Goal: Check status: Check status

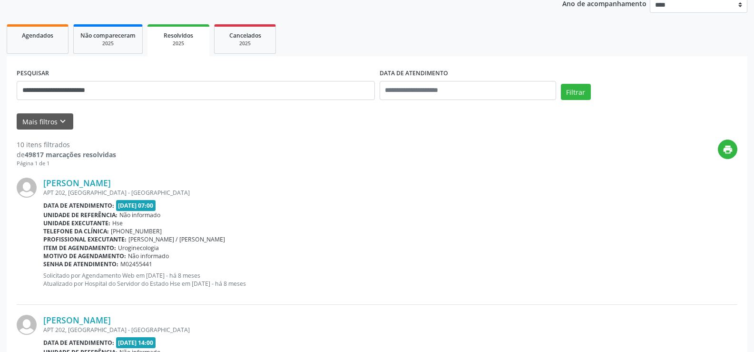
scroll to position [37, 0]
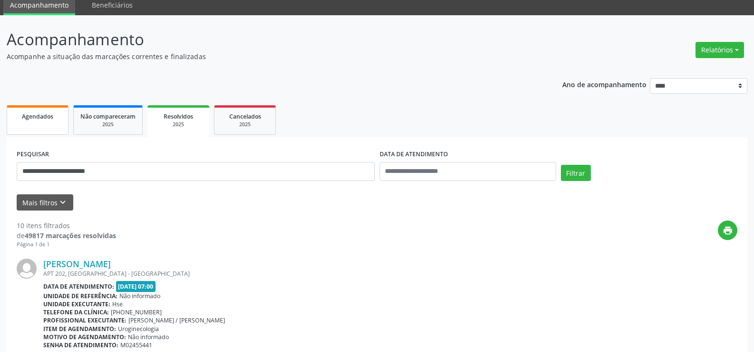
click at [39, 124] on link "Agendados" at bounding box center [38, 120] width 62 height 30
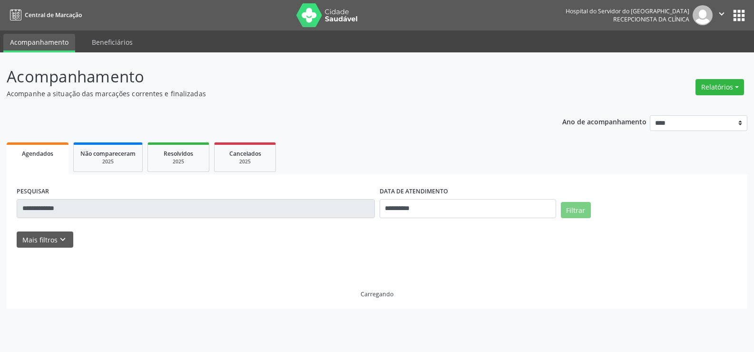
scroll to position [0, 0]
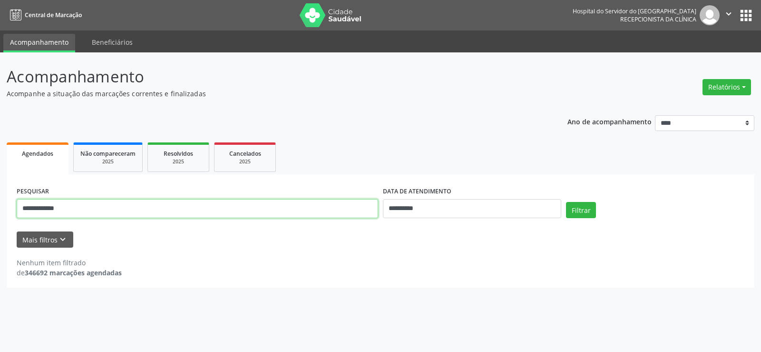
drag, startPoint x: 85, startPoint y: 207, endPoint x: 0, endPoint y: 208, distance: 84.7
click at [0, 208] on div "**********" at bounding box center [380, 201] width 761 height 299
type input "**********"
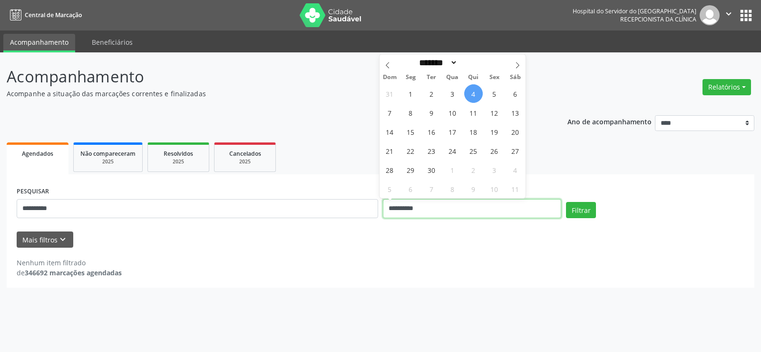
click at [452, 204] on input "**********" at bounding box center [472, 208] width 178 height 19
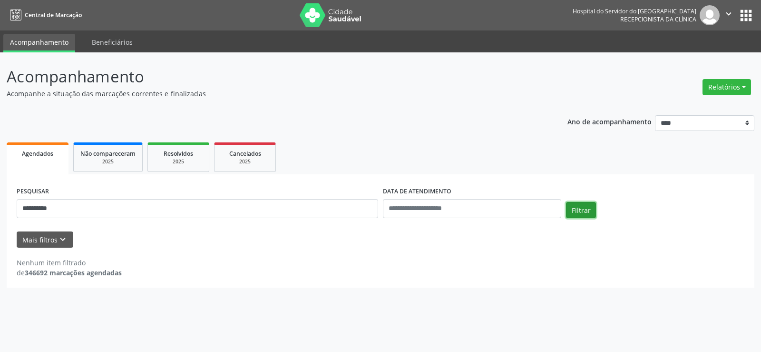
click at [581, 214] on button "Filtrar" at bounding box center [581, 210] width 30 height 16
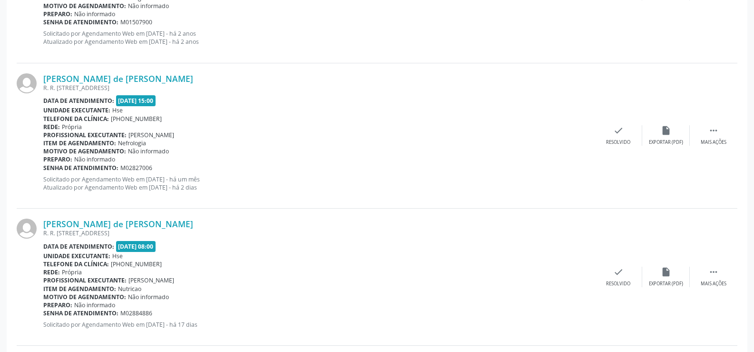
scroll to position [1808, 0]
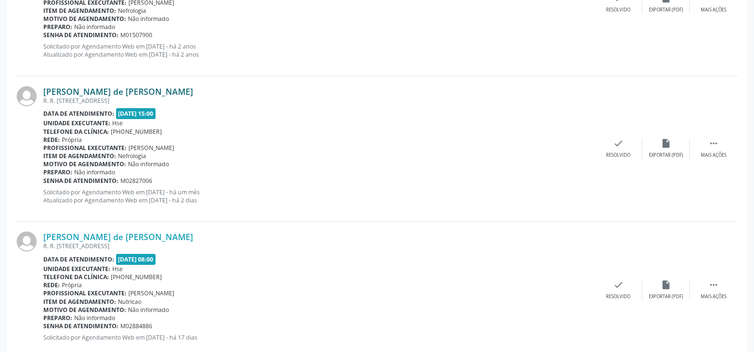
drag, startPoint x: 167, startPoint y: 89, endPoint x: 68, endPoint y: 90, distance: 99.5
click at [62, 94] on div "[PERSON_NAME] de [PERSON_NAME]" at bounding box center [319, 91] width 552 height 10
click at [81, 71] on div "[PERSON_NAME] de [PERSON_NAME] R. R. [STREET_ADDRESS] Data de atendimento: [DAT…" at bounding box center [377, 3] width 721 height 145
drag, startPoint x: 165, startPoint y: 91, endPoint x: 44, endPoint y: 94, distance: 121.4
click at [44, 94] on div "[PERSON_NAME] de [PERSON_NAME]" at bounding box center [319, 91] width 552 height 10
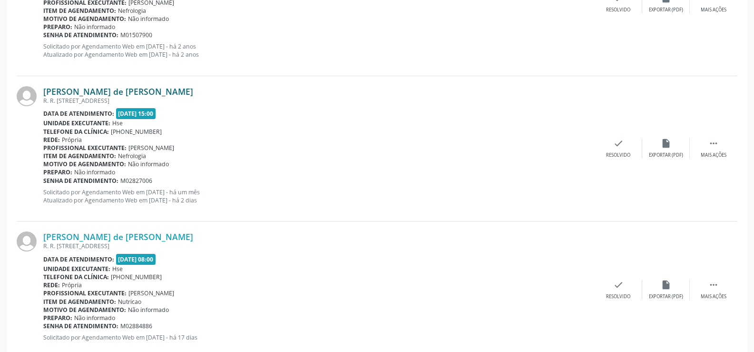
copy link "[PERSON_NAME] de [PERSON_NAME]"
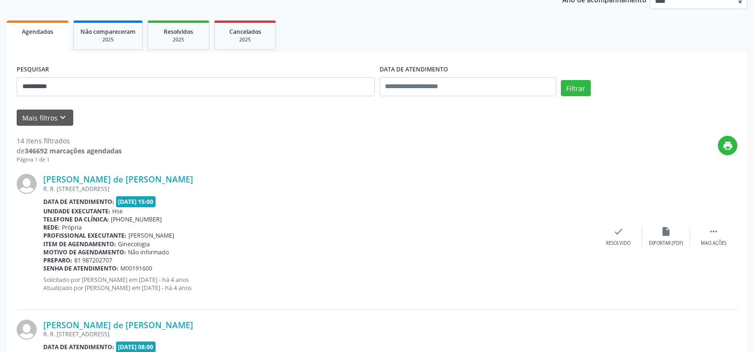
scroll to position [48, 0]
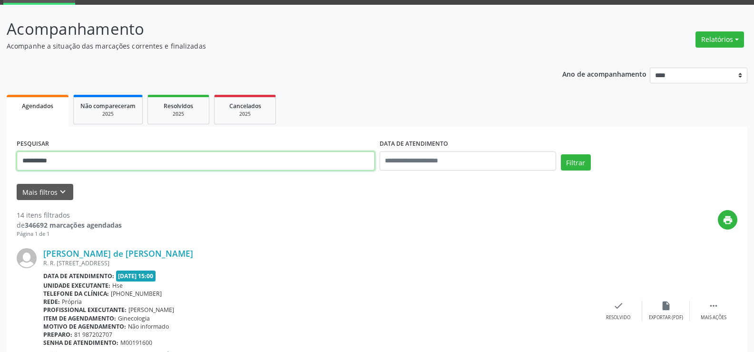
drag, startPoint x: 37, startPoint y: 159, endPoint x: 0, endPoint y: 159, distance: 36.6
click at [561, 154] on button "Filtrar" at bounding box center [576, 162] width 30 height 16
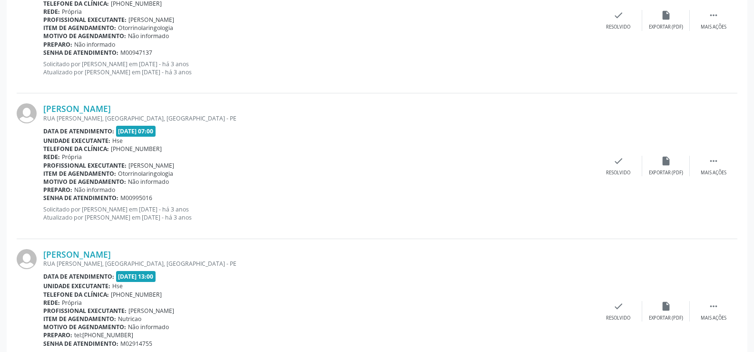
scroll to position [967, 0]
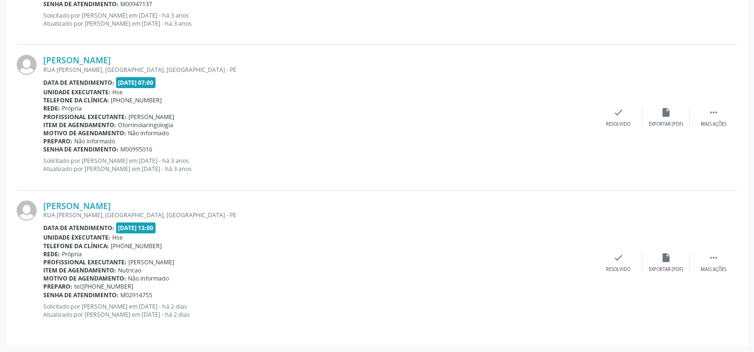
drag, startPoint x: 207, startPoint y: 201, endPoint x: 36, endPoint y: 213, distance: 172.2
click at [36, 213] on div "[PERSON_NAME] [GEOGRAPHIC_DATA][PERSON_NAME], [GEOGRAPHIC_DATA], [GEOGRAPHIC_DA…" at bounding box center [377, 262] width 721 height 145
copy div "[PERSON_NAME]"
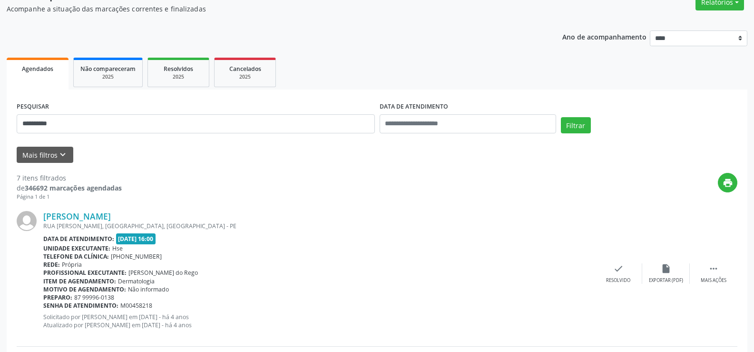
scroll to position [63, 0]
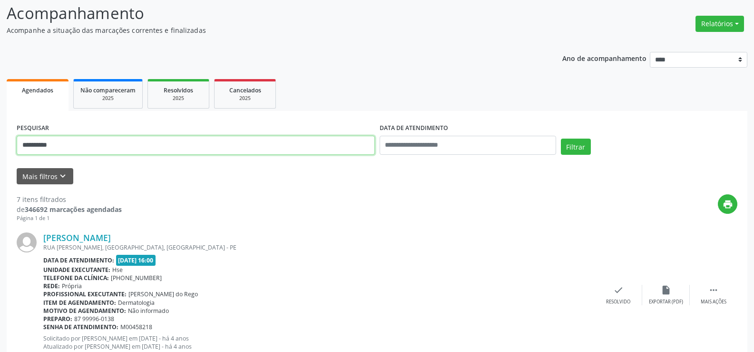
drag, startPoint x: 86, startPoint y: 143, endPoint x: 0, endPoint y: 146, distance: 86.2
paste input "**********"
type input "**********"
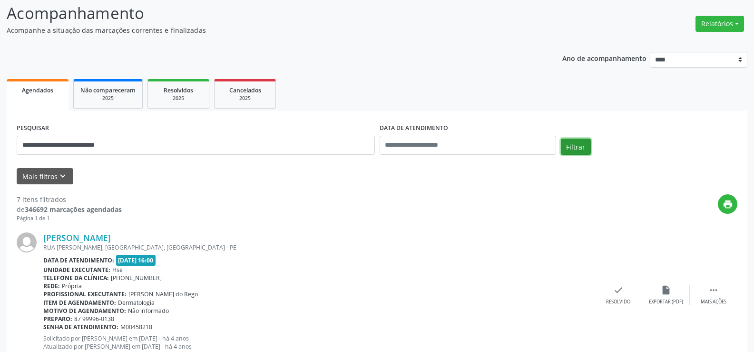
click at [569, 149] on button "Filtrar" at bounding box center [576, 146] width 30 height 16
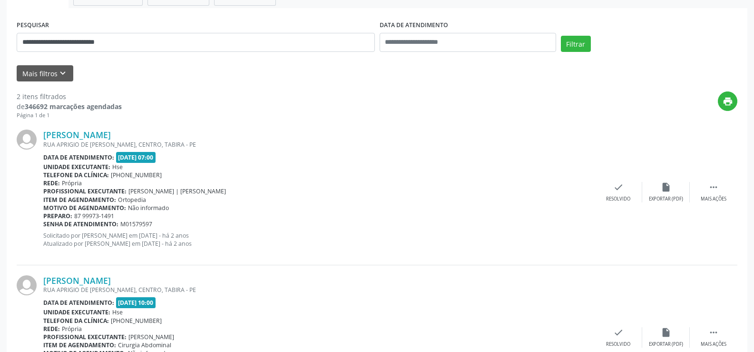
scroll to position [241, 0]
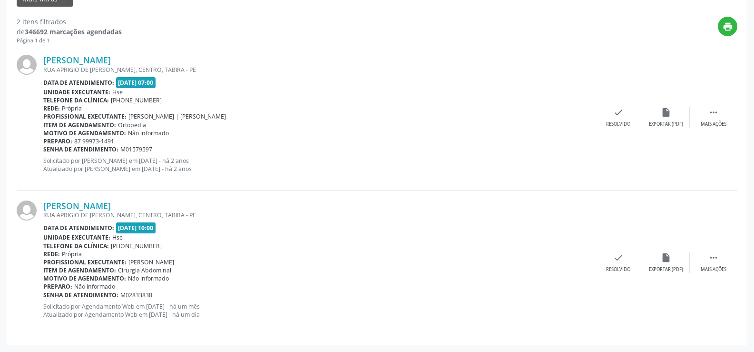
drag, startPoint x: 179, startPoint y: 207, endPoint x: 37, endPoint y: 210, distance: 142.8
click at [37, 210] on div "[PERSON_NAME] RUA APRIGIO DE [GEOGRAPHIC_DATA], [GEOGRAPHIC_DATA], [GEOGRAPHIC_…" at bounding box center [377, 262] width 721 height 145
copy div "[PERSON_NAME]"
